Goal: Task Accomplishment & Management: Manage account settings

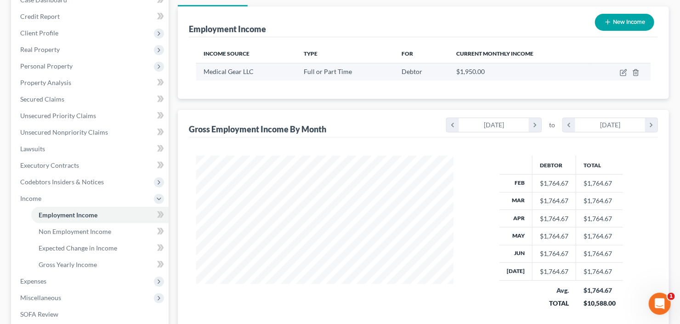
scroll to position [147, 0]
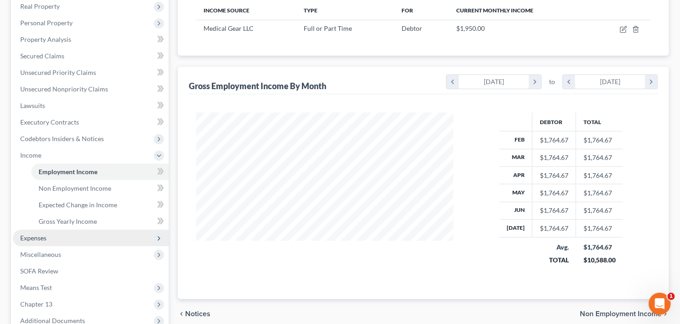
click at [49, 235] on span "Expenses" at bounding box center [91, 238] width 156 height 17
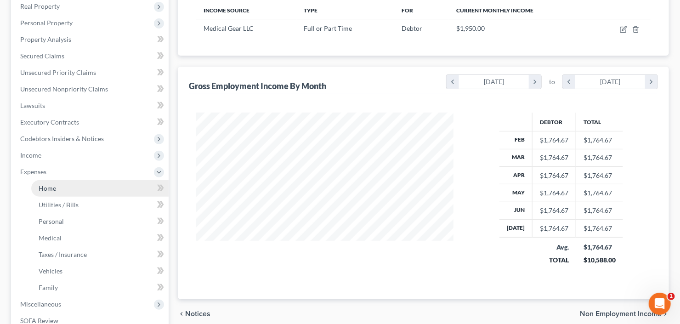
click at [51, 184] on span "Home" at bounding box center [47, 188] width 17 height 8
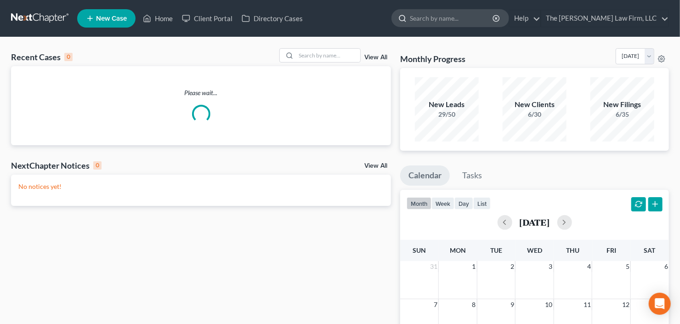
click at [471, 22] on input "search" at bounding box center [452, 18] width 84 height 17
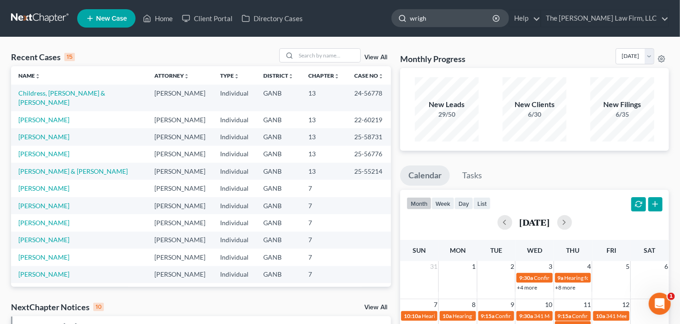
type input "[PERSON_NAME]"
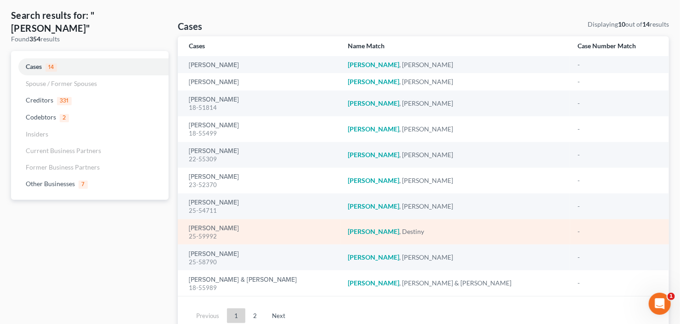
scroll to position [74, 0]
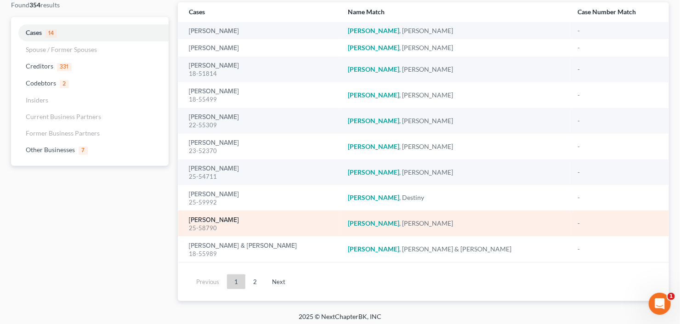
click at [218, 221] on link "Wright, Candis" at bounding box center [214, 220] width 50 height 6
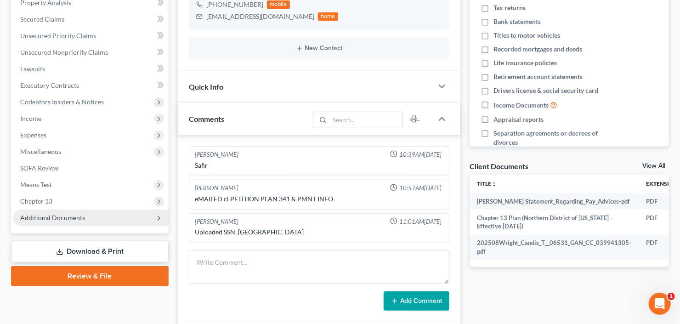
click at [56, 214] on span "Additional Documents" at bounding box center [52, 218] width 65 height 8
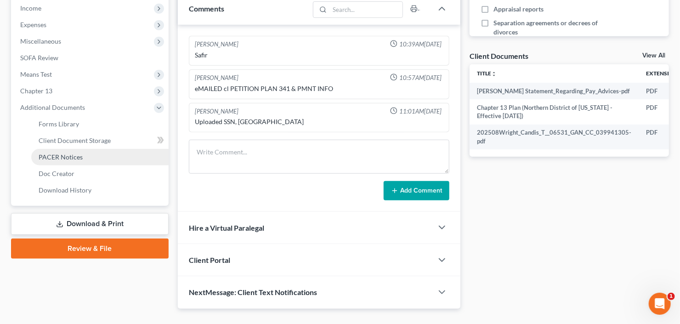
click at [67, 157] on span "PACER Notices" at bounding box center [61, 157] width 44 height 8
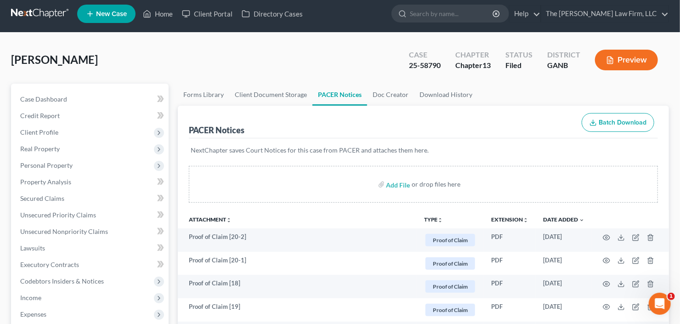
scroll to position [74, 0]
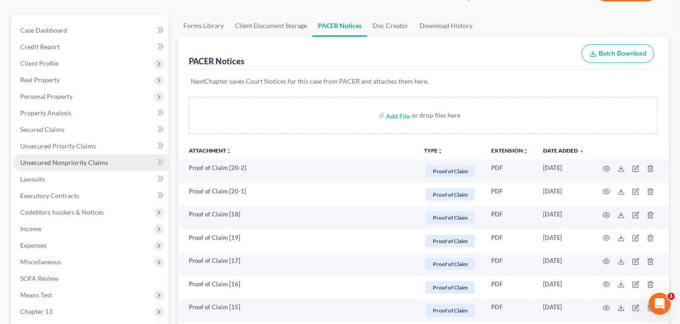
click at [45, 169] on link "Unsecured Nonpriority Claims" at bounding box center [91, 162] width 156 height 17
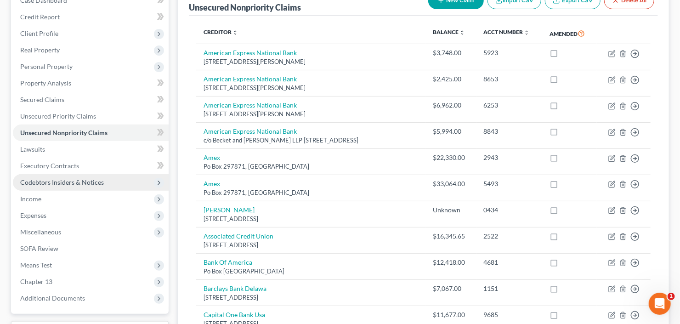
scroll to position [38, 0]
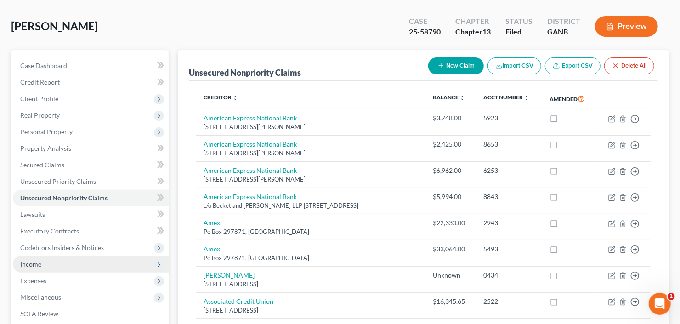
drag, startPoint x: 44, startPoint y: 265, endPoint x: 49, endPoint y: 262, distance: 5.4
click at [44, 264] on span "Income" at bounding box center [91, 264] width 156 height 17
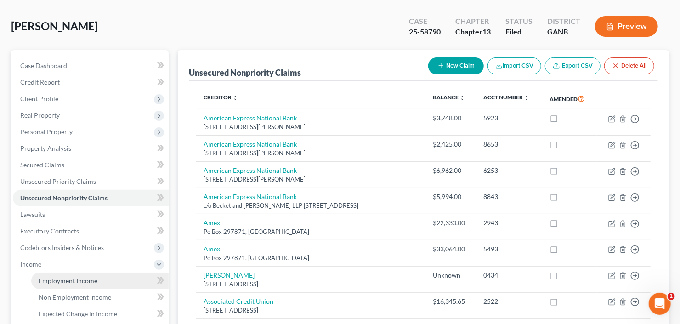
click at [55, 279] on span "Employment Income" at bounding box center [68, 281] width 59 height 8
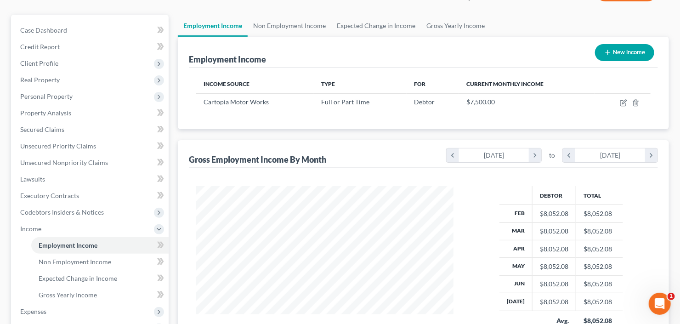
scroll to position [147, 0]
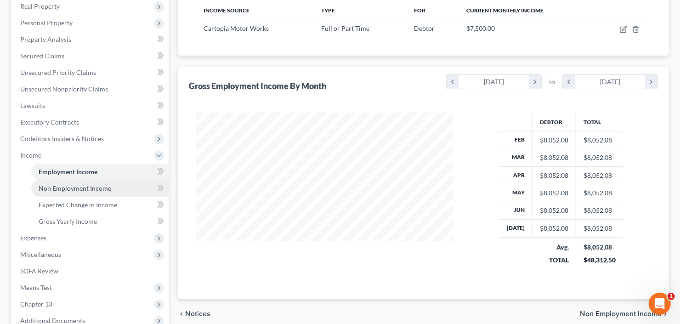
click at [80, 185] on span "Non Employment Income" at bounding box center [75, 188] width 73 height 8
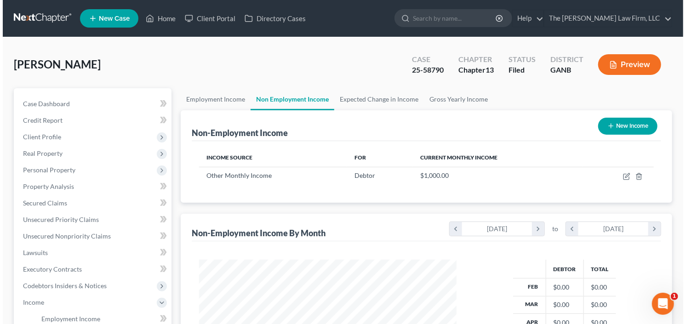
scroll to position [164, 276]
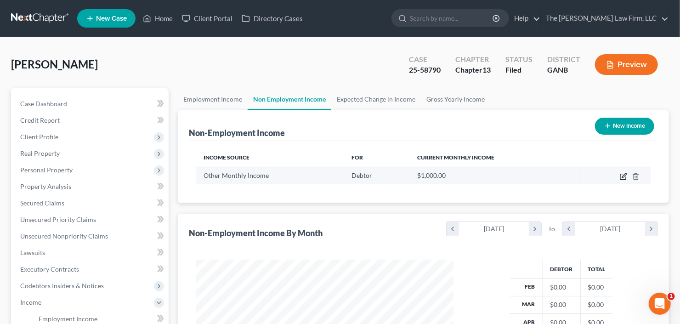
click at [622, 174] on icon "button" at bounding box center [623, 177] width 6 height 6
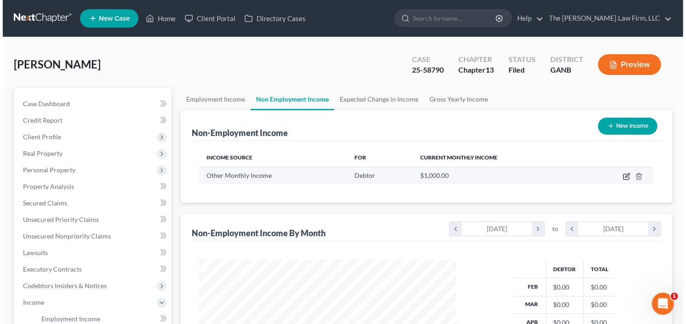
scroll to position [164, 278]
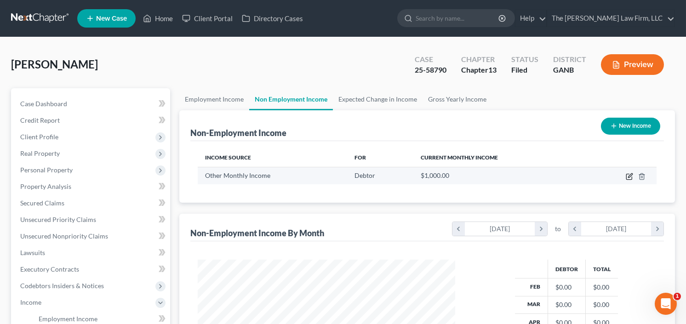
select select "13"
select select "0"
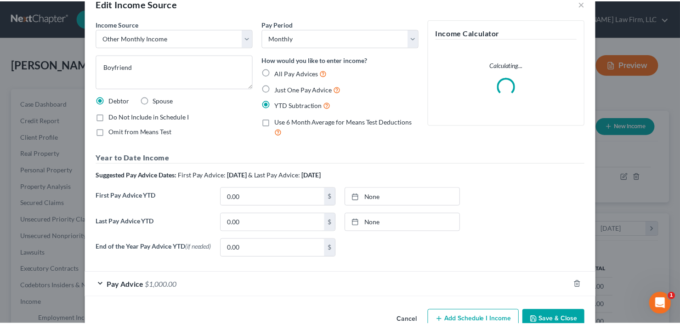
scroll to position [47, 0]
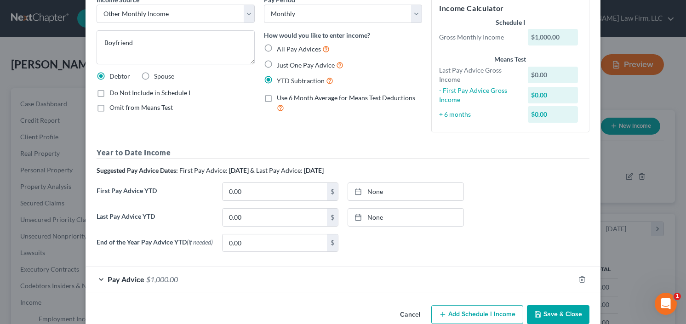
drag, startPoint x: 556, startPoint y: 295, endPoint x: 556, endPoint y: 303, distance: 7.8
click at [556, 298] on div "Income Source * Select Unemployment Disability (from employer) Pension Retireme…" at bounding box center [342, 148] width 515 height 306
click at [556, 306] on div "Cancel Add Schedule I Income Save & Close" at bounding box center [342, 316] width 515 height 30
click at [556, 310] on button "Save & Close" at bounding box center [558, 314] width 62 height 19
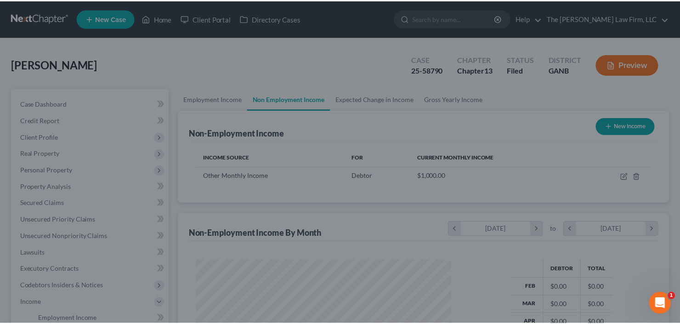
scroll to position [459289, 459177]
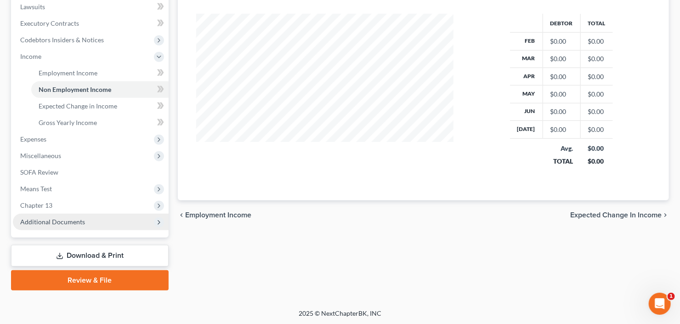
click at [61, 222] on span "Additional Documents" at bounding box center [52, 222] width 65 height 8
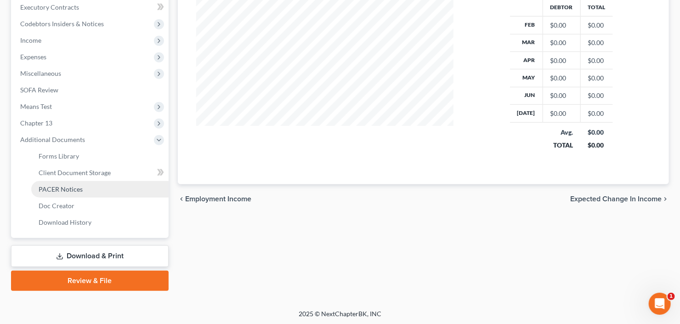
click at [59, 191] on span "PACER Notices" at bounding box center [61, 189] width 44 height 8
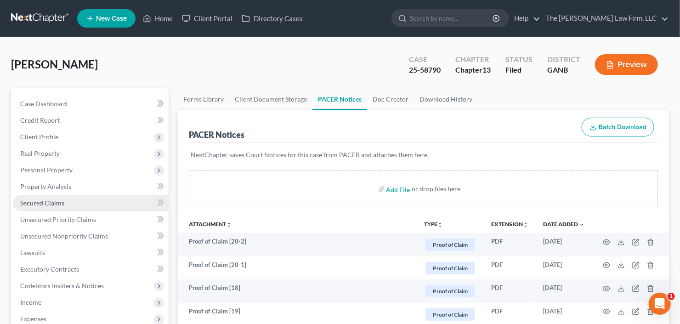
click at [49, 202] on span "Secured Claims" at bounding box center [42, 203] width 44 height 8
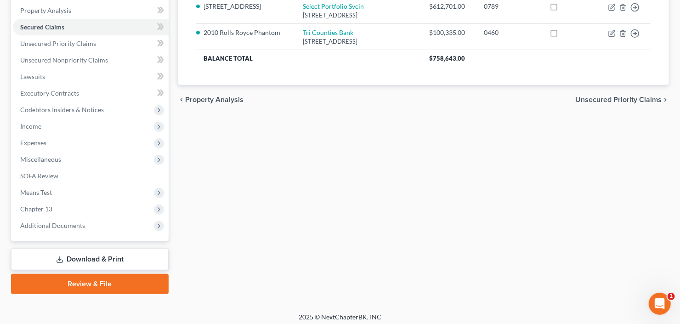
scroll to position [179, 0]
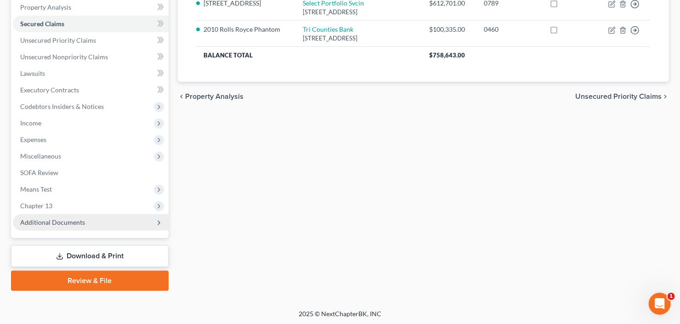
click at [59, 220] on span "Additional Documents" at bounding box center [52, 222] width 65 height 8
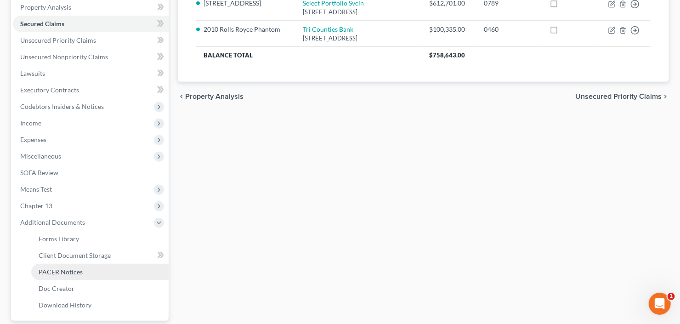
click at [64, 271] on span "PACER Notices" at bounding box center [61, 272] width 44 height 8
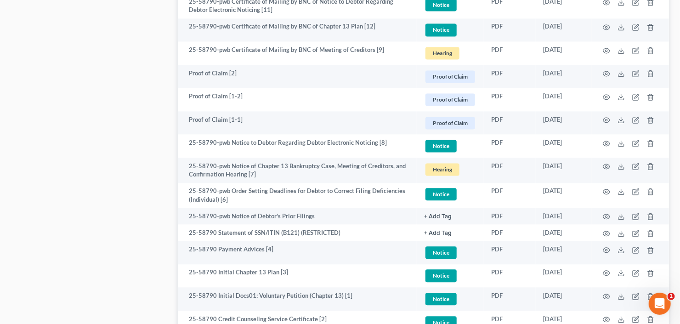
scroll to position [992, 0]
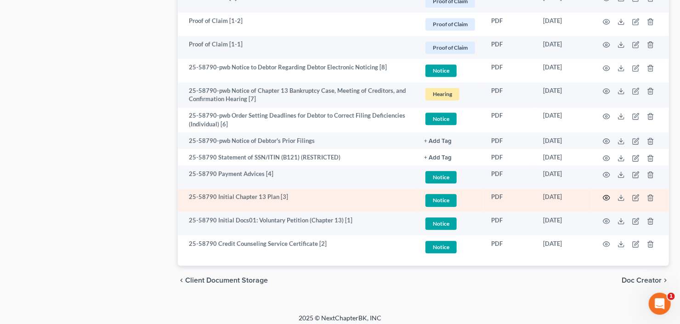
click at [609, 196] on icon "button" at bounding box center [606, 197] width 7 height 7
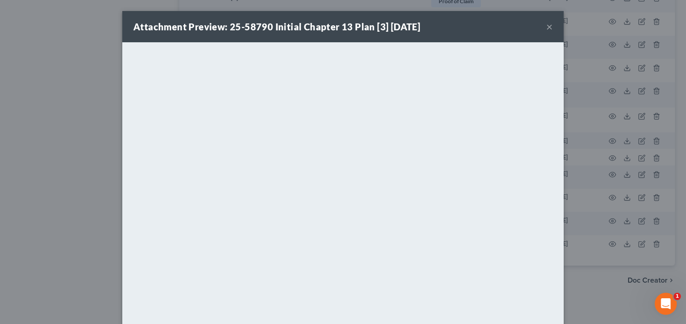
click at [547, 24] on button "×" at bounding box center [549, 26] width 6 height 11
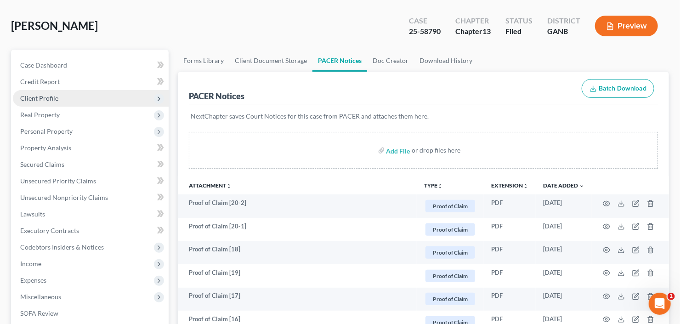
scroll to position [0, 0]
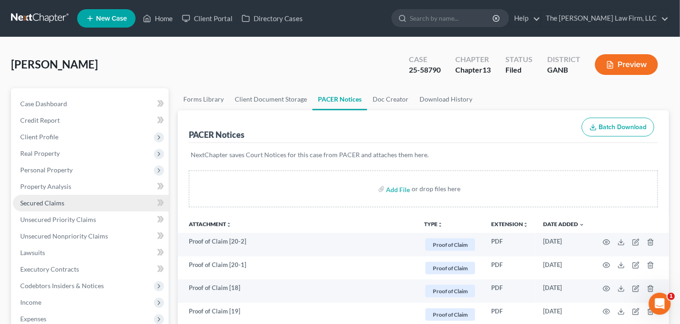
click at [37, 204] on span "Secured Claims" at bounding box center [42, 203] width 44 height 8
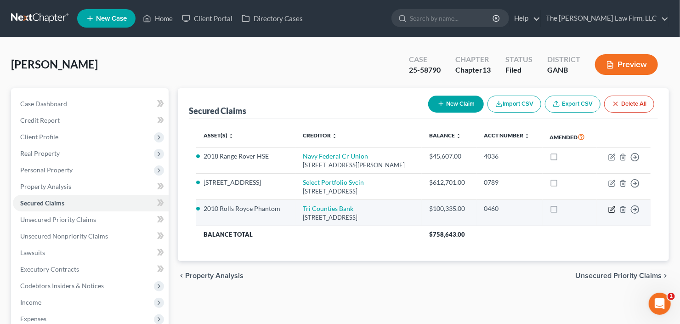
click at [611, 209] on icon "button" at bounding box center [613, 208] width 4 height 4
select select "4"
select select "0"
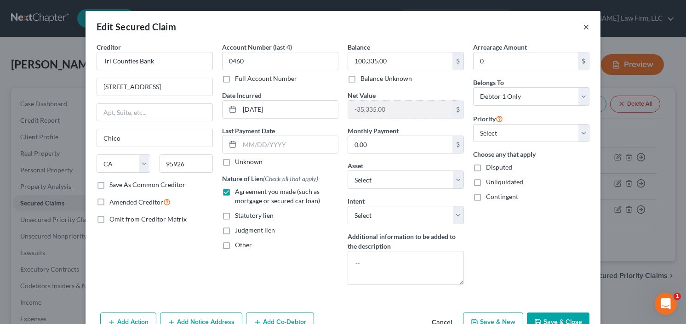
click at [585, 26] on button "×" at bounding box center [586, 26] width 6 height 11
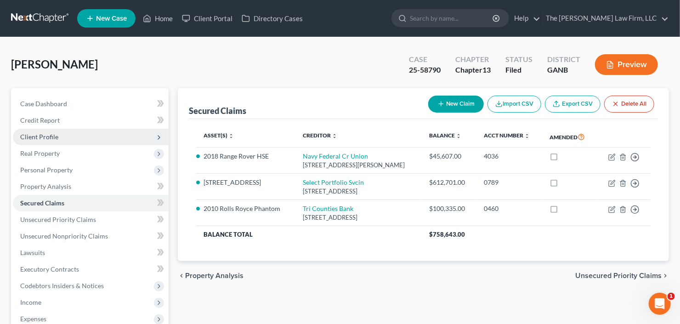
click at [61, 141] on span "Client Profile" at bounding box center [91, 137] width 156 height 17
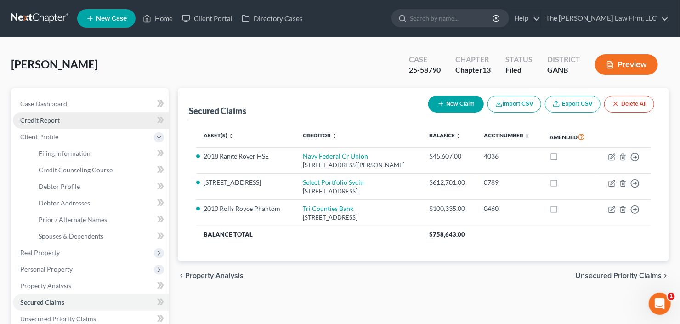
click at [74, 123] on link "Credit Report" at bounding box center [91, 120] width 156 height 17
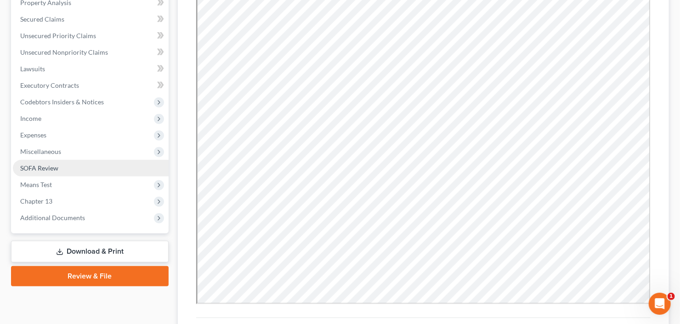
click at [64, 167] on link "SOFA Review" at bounding box center [91, 168] width 156 height 17
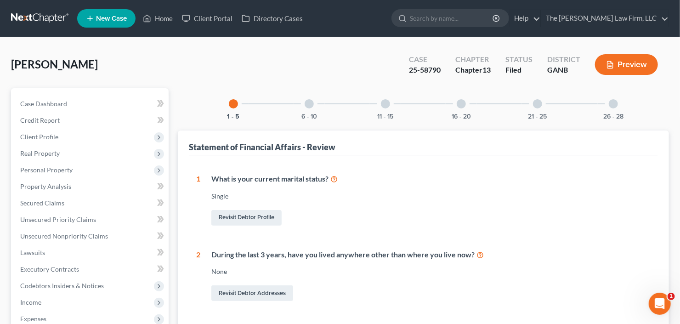
click at [612, 110] on div "26 - 28" at bounding box center [613, 103] width 31 height 31
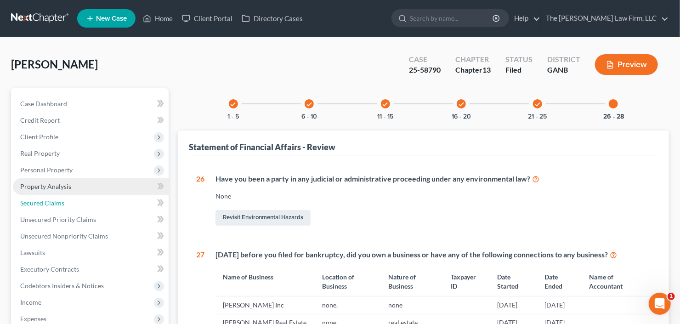
drag, startPoint x: 42, startPoint y: 197, endPoint x: 81, endPoint y: 193, distance: 38.8
click at [42, 197] on link "Secured Claims" at bounding box center [91, 203] width 156 height 17
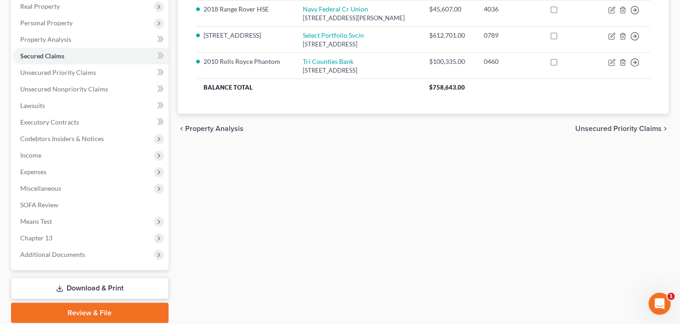
scroll to position [179, 0]
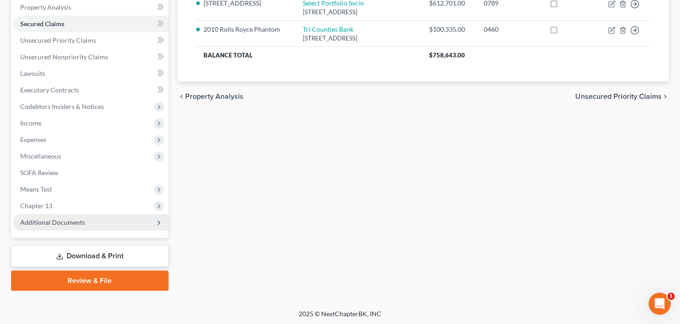
click at [74, 218] on span "Additional Documents" at bounding box center [52, 222] width 65 height 8
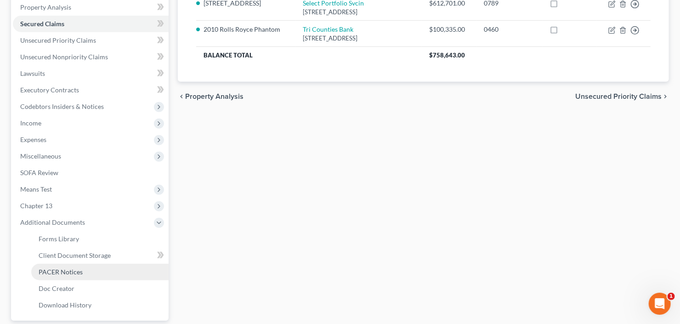
click at [75, 272] on span "PACER Notices" at bounding box center [61, 272] width 44 height 8
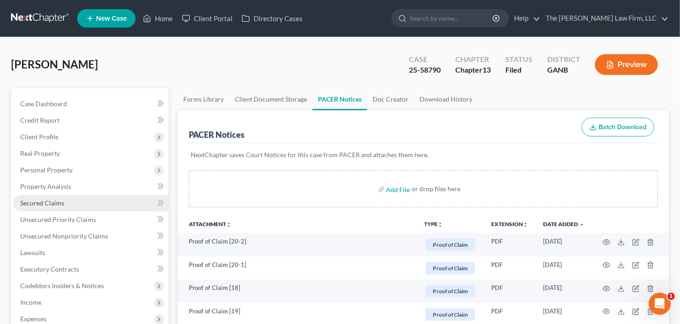
click at [40, 202] on span "Secured Claims" at bounding box center [42, 203] width 44 height 8
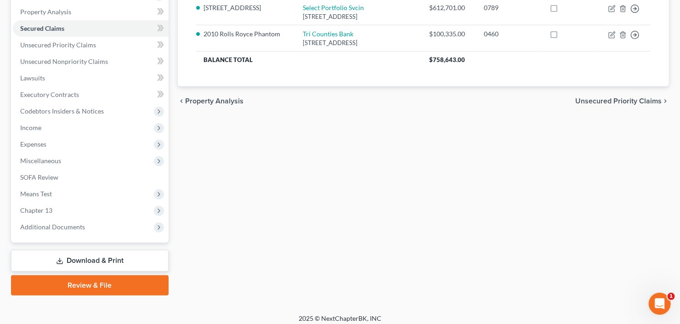
scroll to position [179, 0]
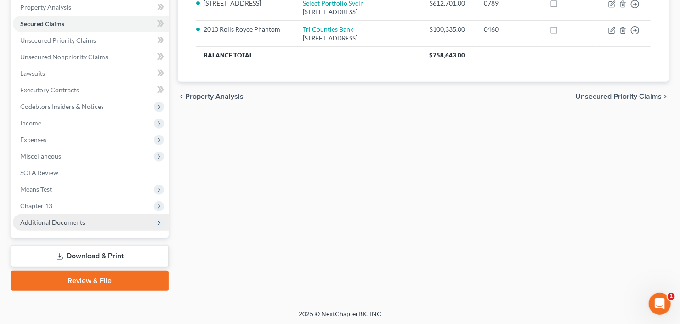
click at [52, 218] on span "Additional Documents" at bounding box center [52, 222] width 65 height 8
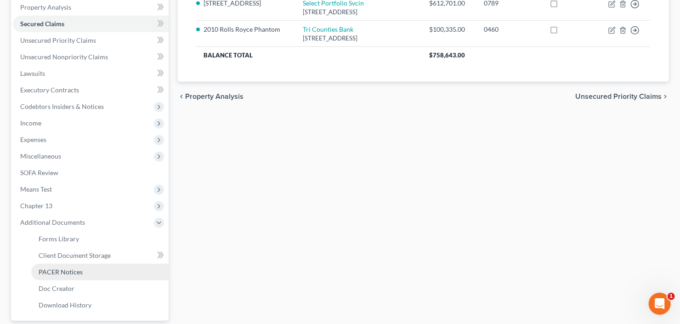
click at [59, 272] on span "PACER Notices" at bounding box center [61, 272] width 44 height 8
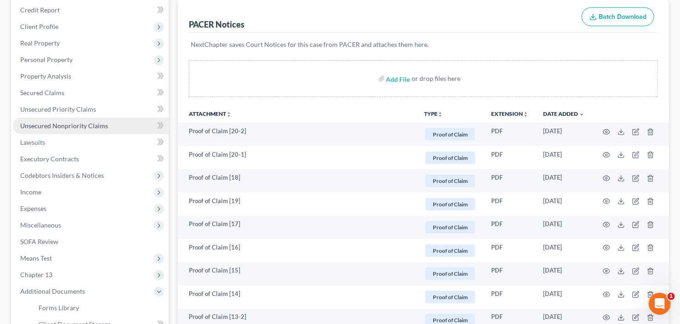
click at [73, 120] on link "Unsecured Nonpriority Claims" at bounding box center [91, 126] width 156 height 17
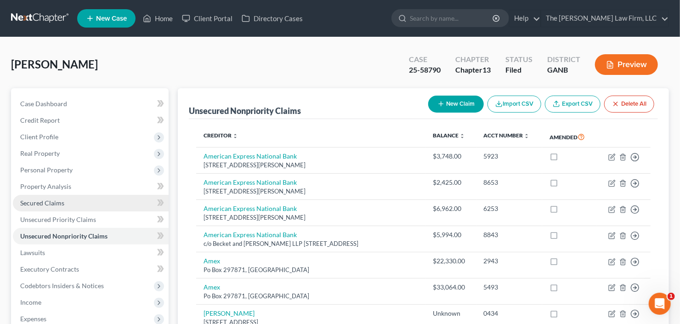
click at [44, 199] on span "Secured Claims" at bounding box center [42, 203] width 44 height 8
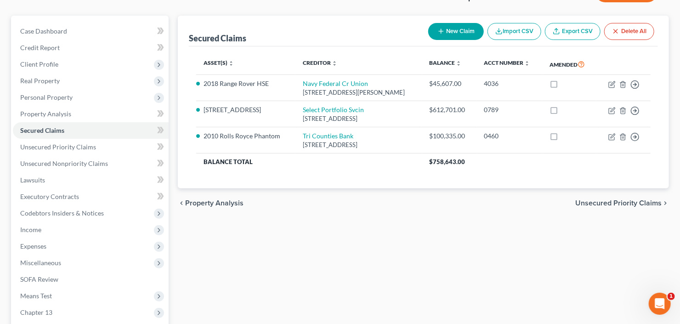
scroll to position [74, 0]
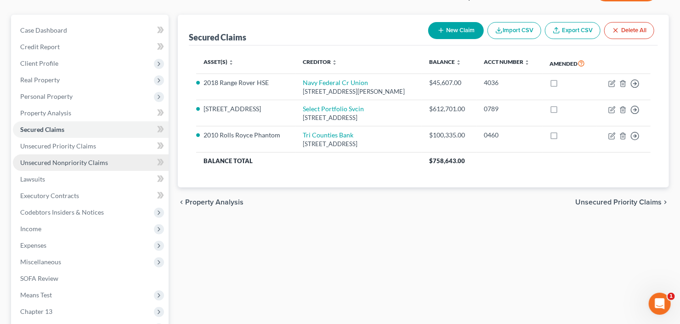
click at [58, 162] on span "Unsecured Nonpriority Claims" at bounding box center [64, 163] width 88 height 8
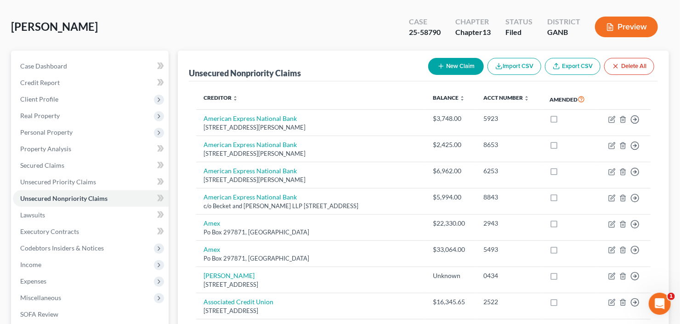
scroll to position [74, 0]
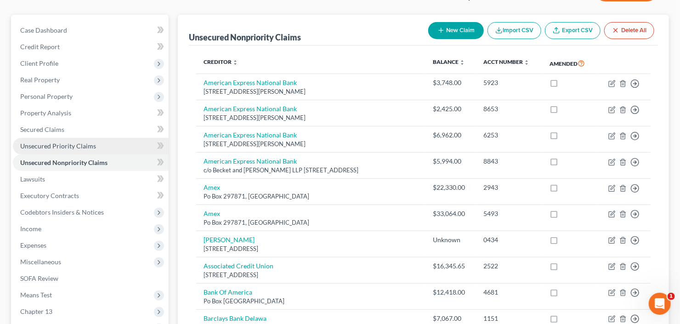
click at [49, 142] on span "Unsecured Priority Claims" at bounding box center [58, 146] width 76 height 8
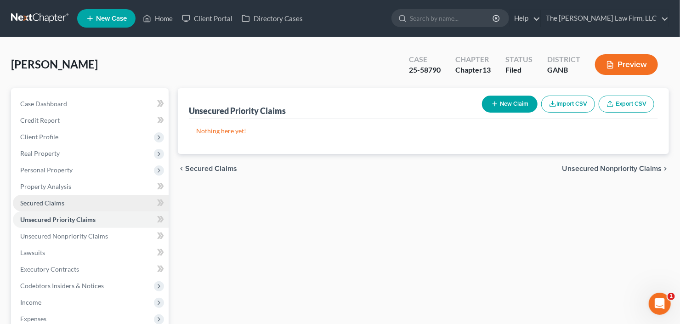
click at [40, 203] on span "Secured Claims" at bounding box center [42, 203] width 44 height 8
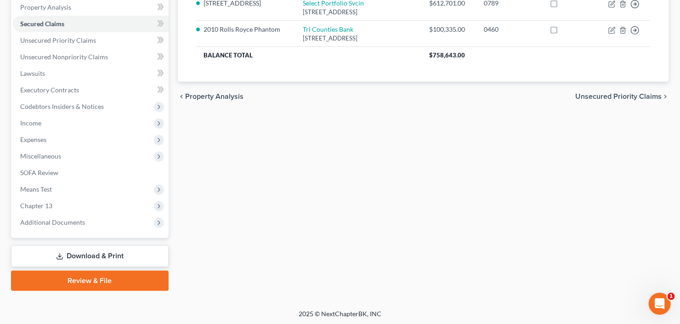
scroll to position [69, 0]
